Goal: Task Accomplishment & Management: Manage account settings

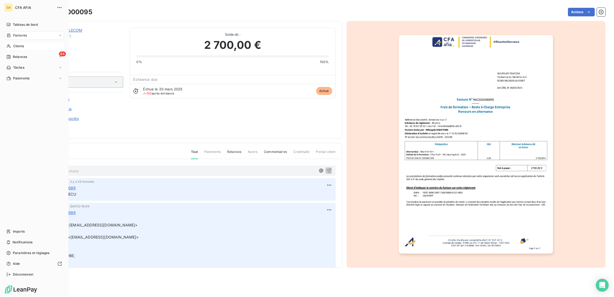
click at [14, 44] on span "Clients" at bounding box center [18, 46] width 11 height 5
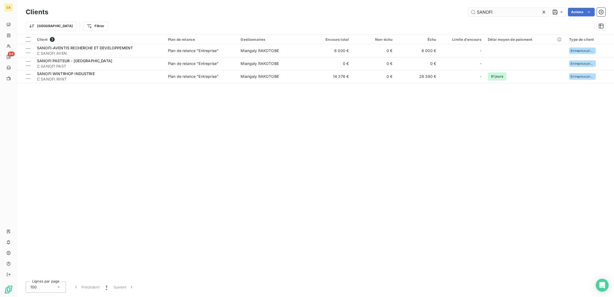
click at [512, 12] on input "SANOFI" at bounding box center [508, 12] width 80 height 9
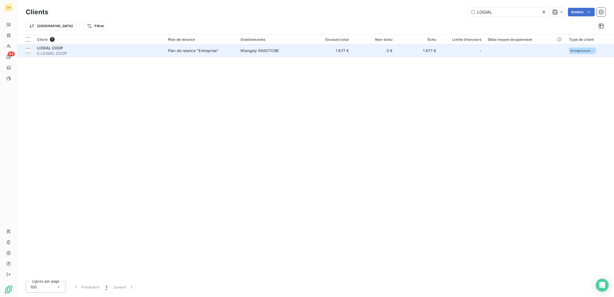
type input "LOGIAL"
click at [257, 48] on span "Miangaly RAKOTOBE" at bounding box center [260, 50] width 38 height 5
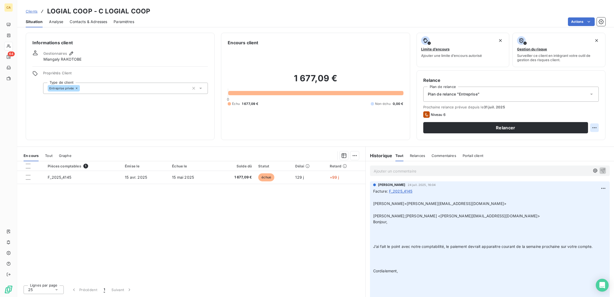
click at [597, 104] on html "CA 64 Clients LOGIAL COOP - C LOGIAL COOP Situation Analyse Contacts & Adresses…" at bounding box center [307, 148] width 614 height 297
click at [587, 115] on div "Replanifier cette action" at bounding box center [578, 117] width 48 height 9
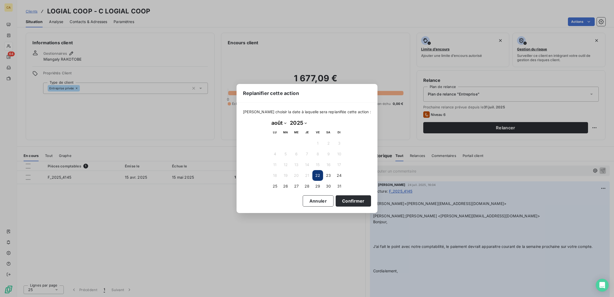
click at [281, 122] on select "janvier février mars avril mai juin juillet août septembre octobre novembre déc…" at bounding box center [279, 122] width 18 height 9
select select "8"
click at [270, 119] on select "janvier février mars avril mai juin juillet août septembre octobre novembre déc…" at bounding box center [279, 122] width 18 height 9
click at [323, 167] on td "20" at bounding box center [328, 164] width 11 height 11
click at [327, 171] on button "27" at bounding box center [328, 175] width 11 height 11
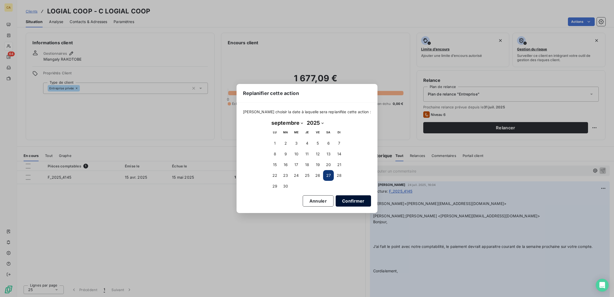
click at [336, 195] on button "Confirmer" at bounding box center [353, 200] width 35 height 11
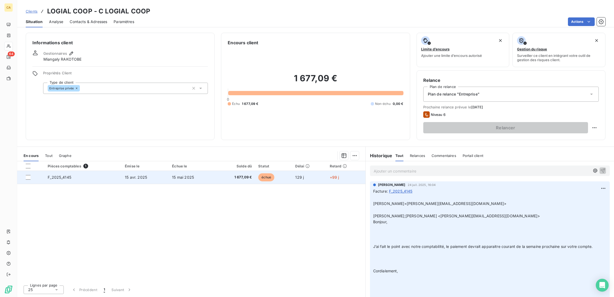
click at [166, 171] on td "15 avr. 2025" at bounding box center [145, 177] width 47 height 13
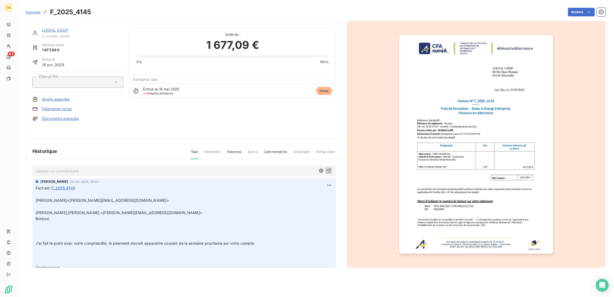
click at [104, 167] on p "Ajouter un commentaire ﻿" at bounding box center [176, 170] width 280 height 7
